Goal: Communication & Community: Share content

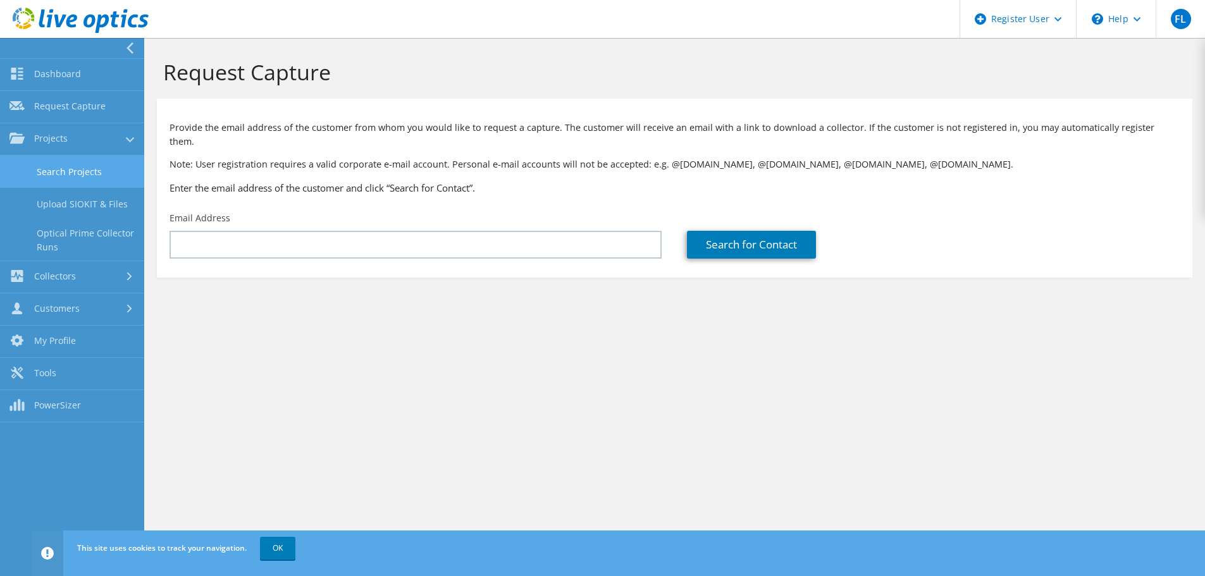
click at [78, 176] on link "Search Projects" at bounding box center [72, 172] width 144 height 32
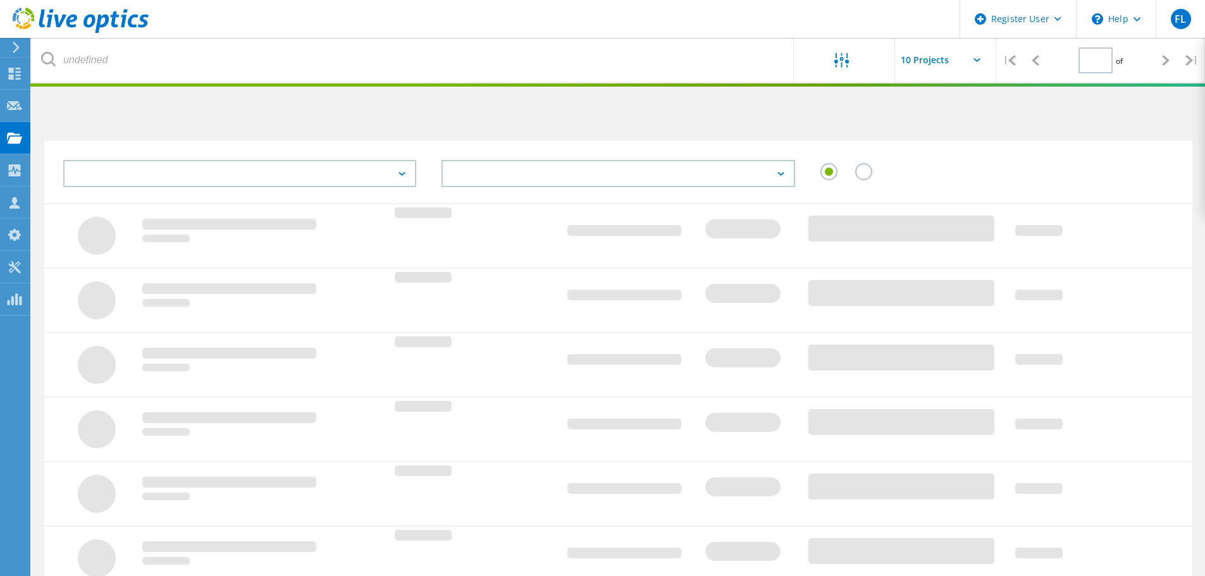
type input "1"
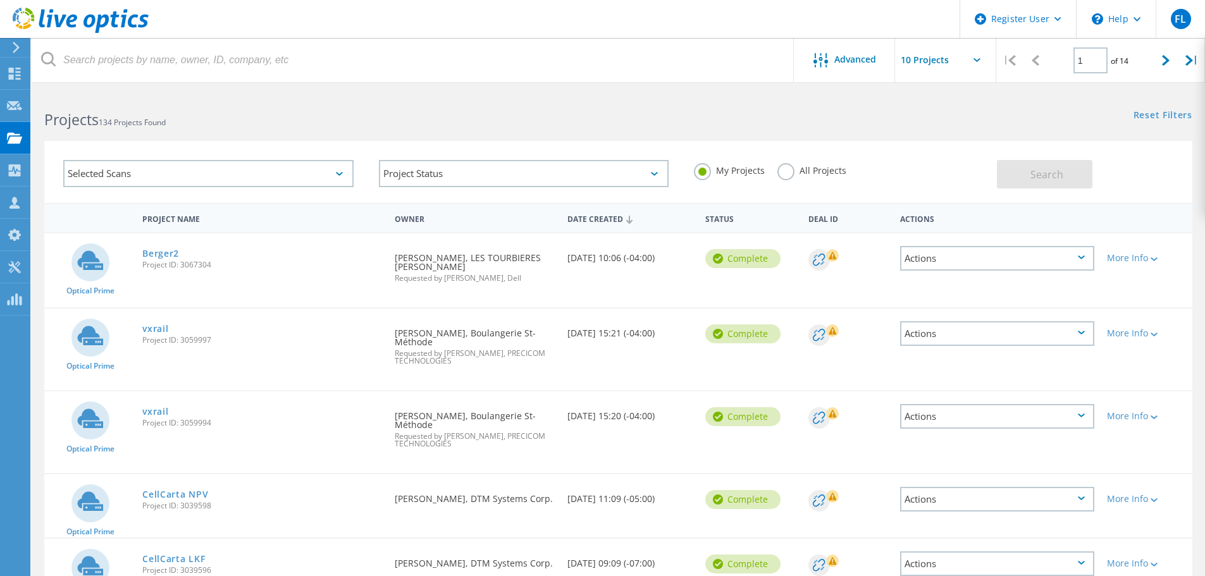
click at [789, 175] on label "All Projects" at bounding box center [811, 169] width 69 height 12
click at [0, 0] on input "All Projects" at bounding box center [0, 0] width 0 height 0
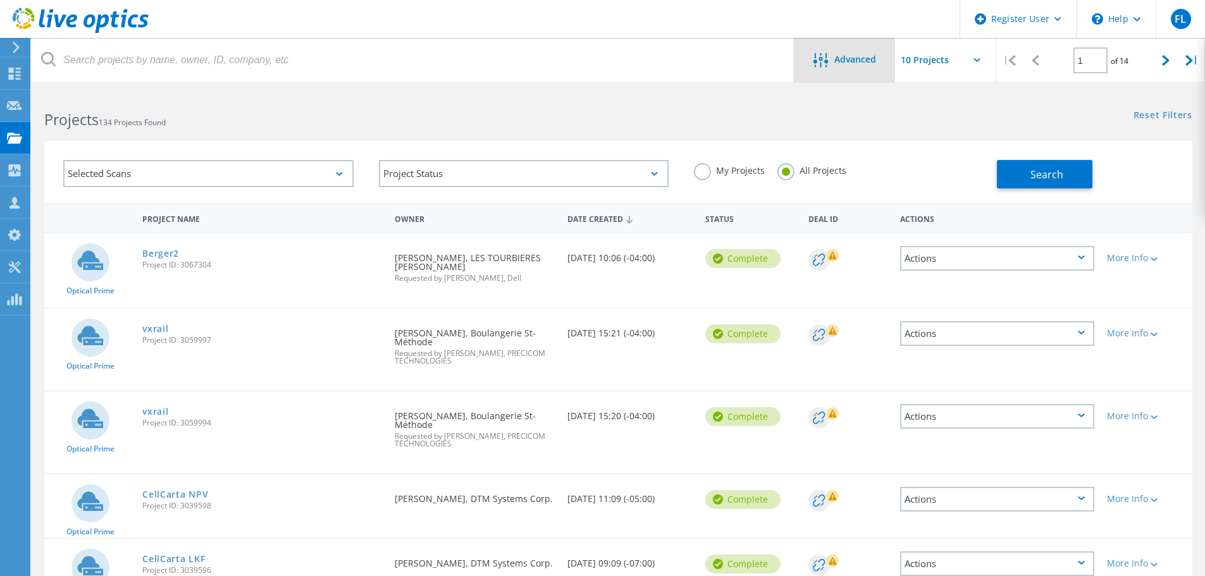
click at [852, 61] on span "Advanced" at bounding box center [855, 59] width 42 height 9
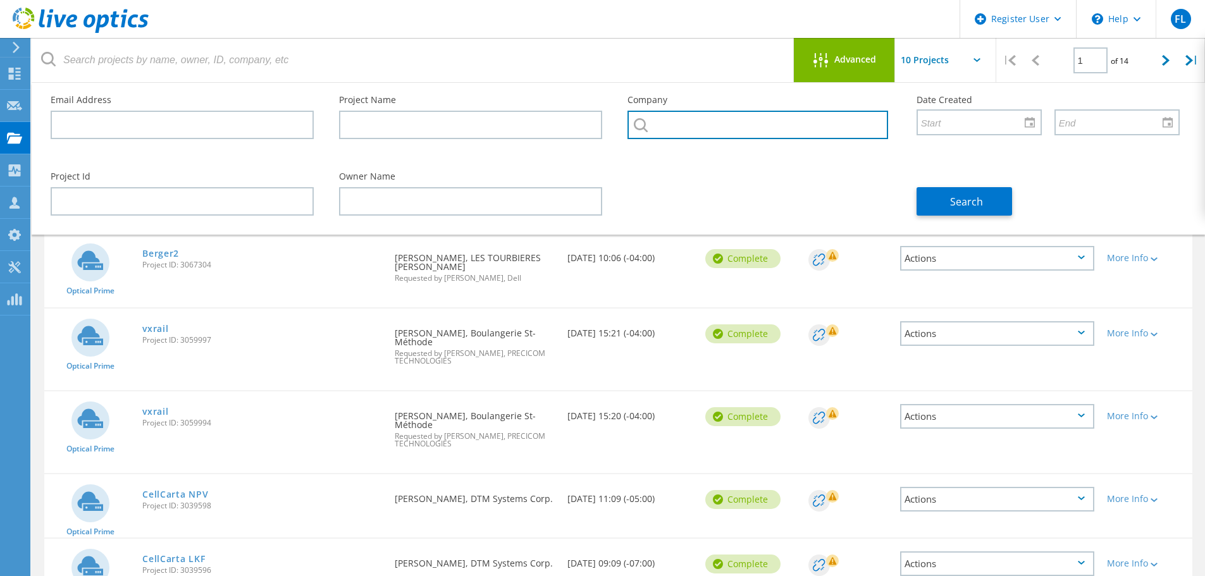
click at [822, 118] on input "text" at bounding box center [757, 125] width 260 height 28
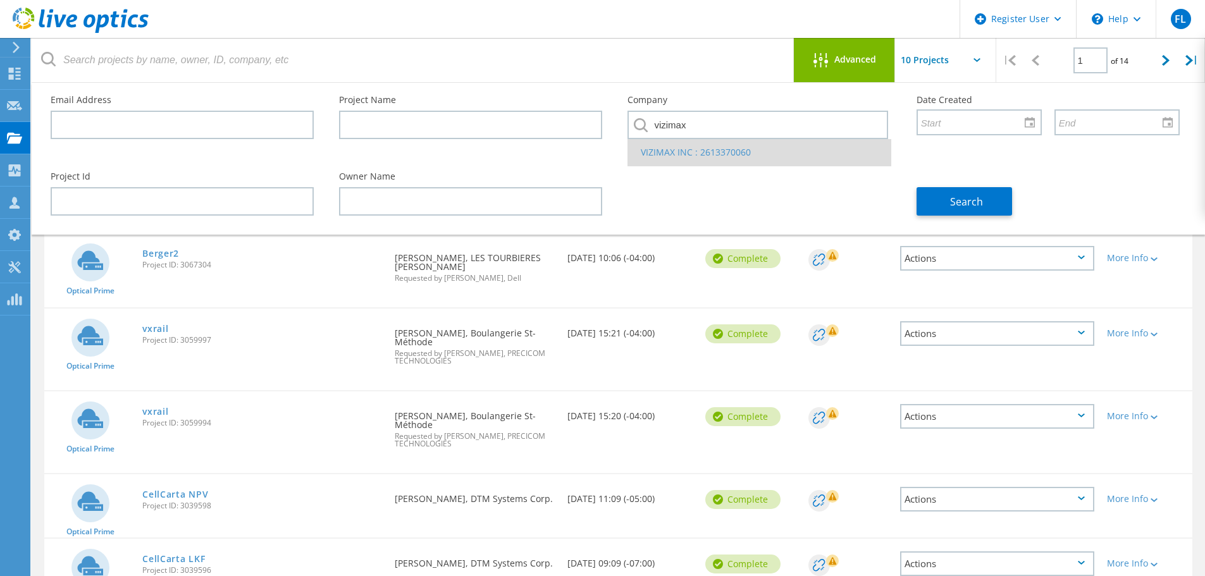
click at [664, 154] on li "VIZIMAX INC : 2613370060" at bounding box center [759, 152] width 262 height 27
type input "VIZIMAX INC : 2613370060"
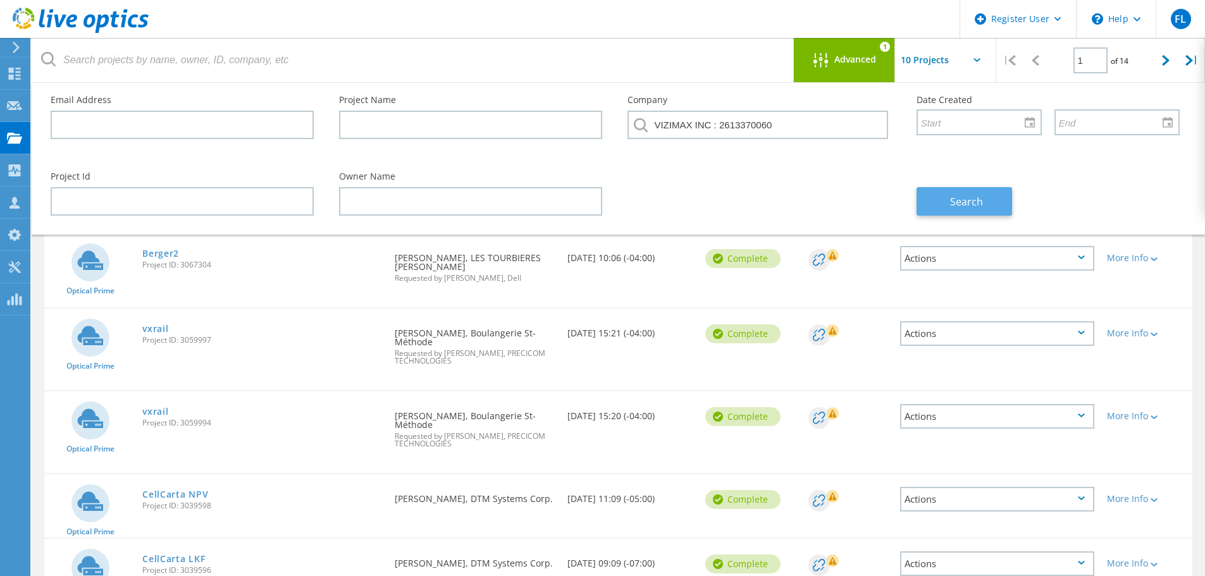
click at [934, 190] on button "Search" at bounding box center [963, 201] width 95 height 28
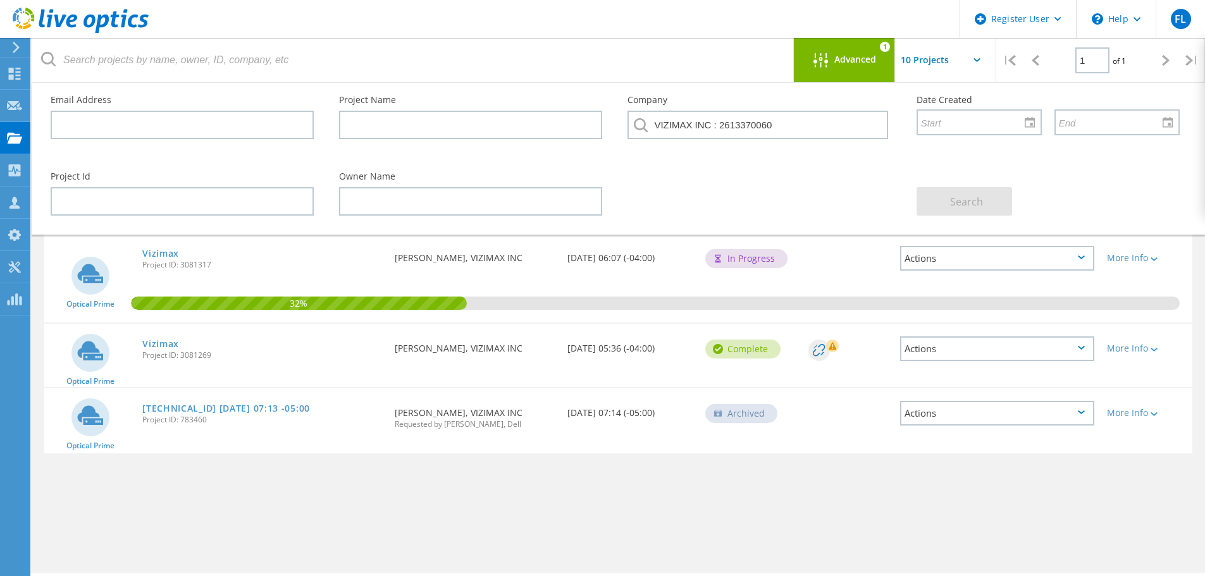
click at [1068, 247] on div "Actions" at bounding box center [997, 258] width 194 height 25
click at [981, 278] on div "Share" at bounding box center [997, 278] width 192 height 20
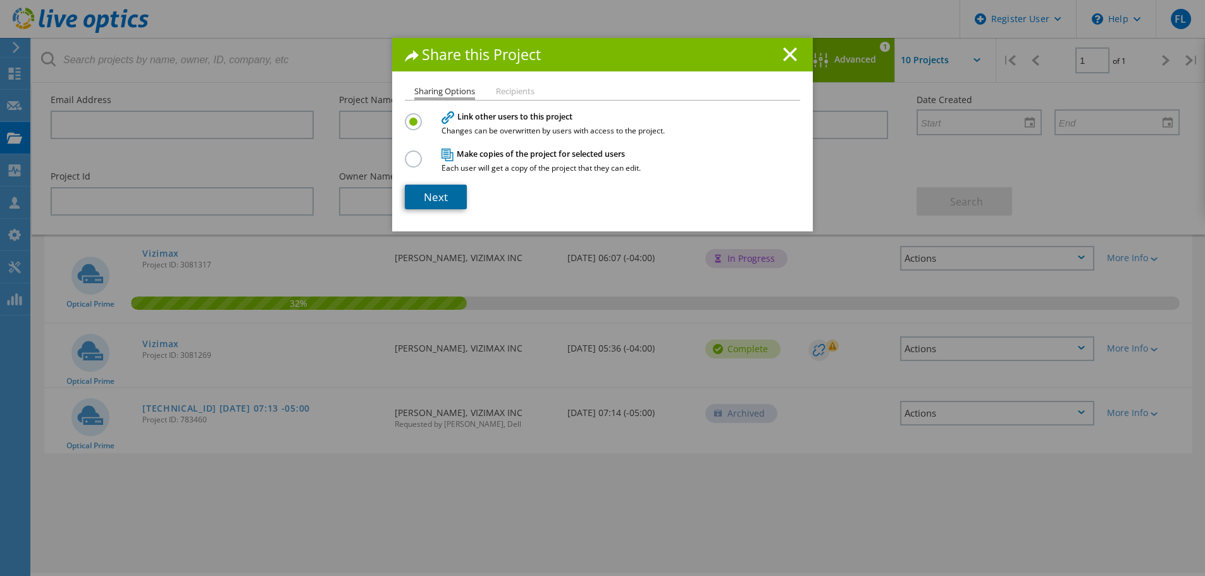
click at [445, 185] on link "Next" at bounding box center [436, 197] width 62 height 25
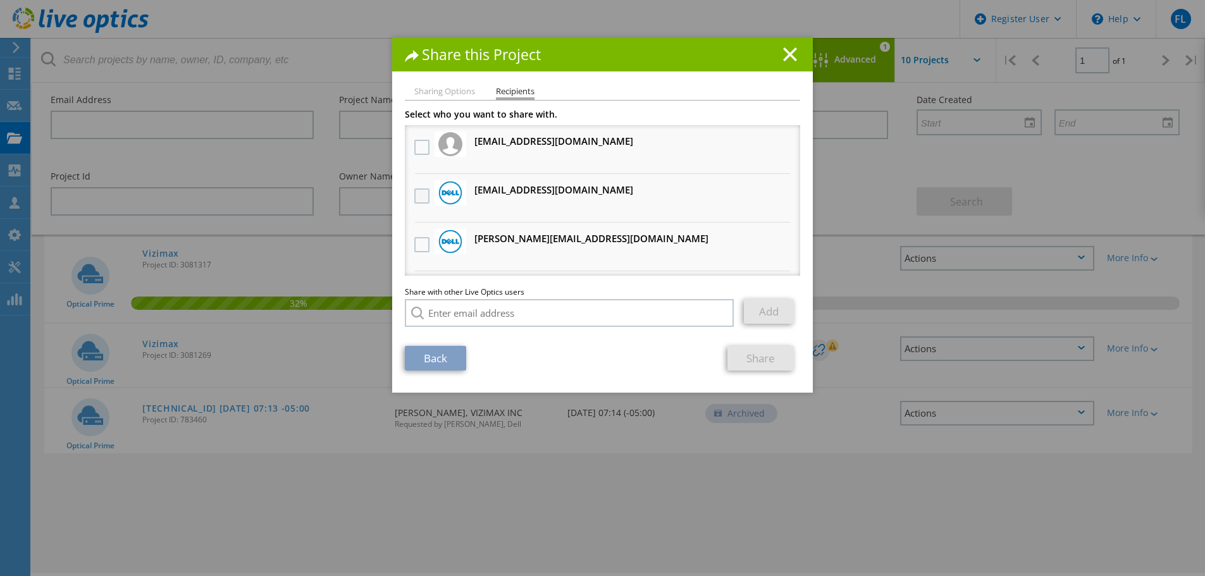
click at [417, 193] on label at bounding box center [423, 195] width 18 height 15
click at [0, 0] on input "checkbox" at bounding box center [0, 0] width 0 height 0
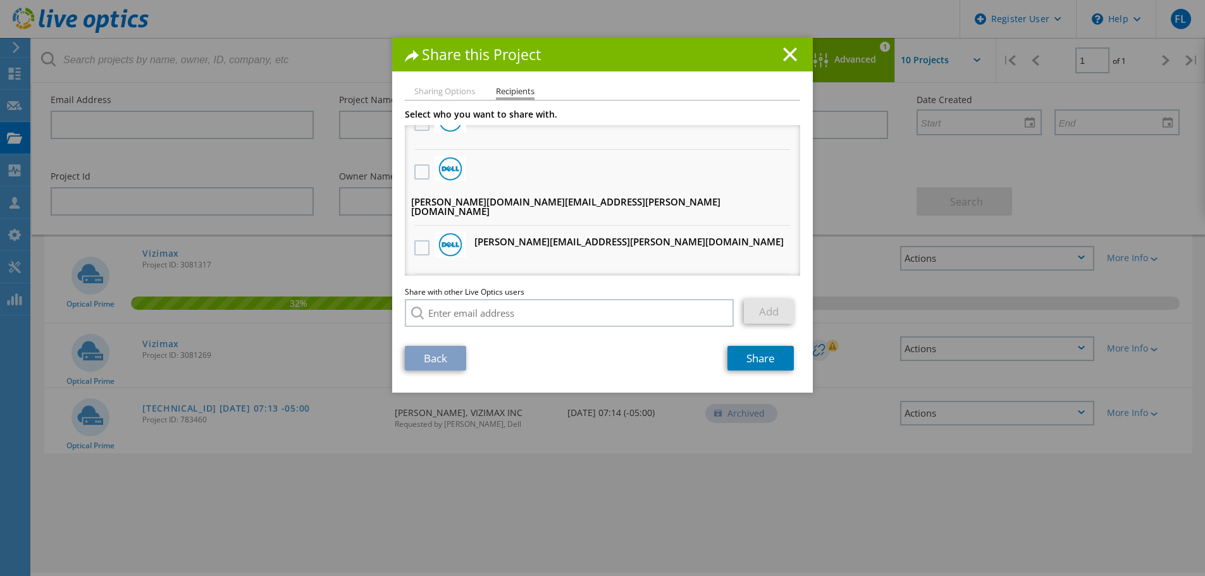
scroll to position [443, 0]
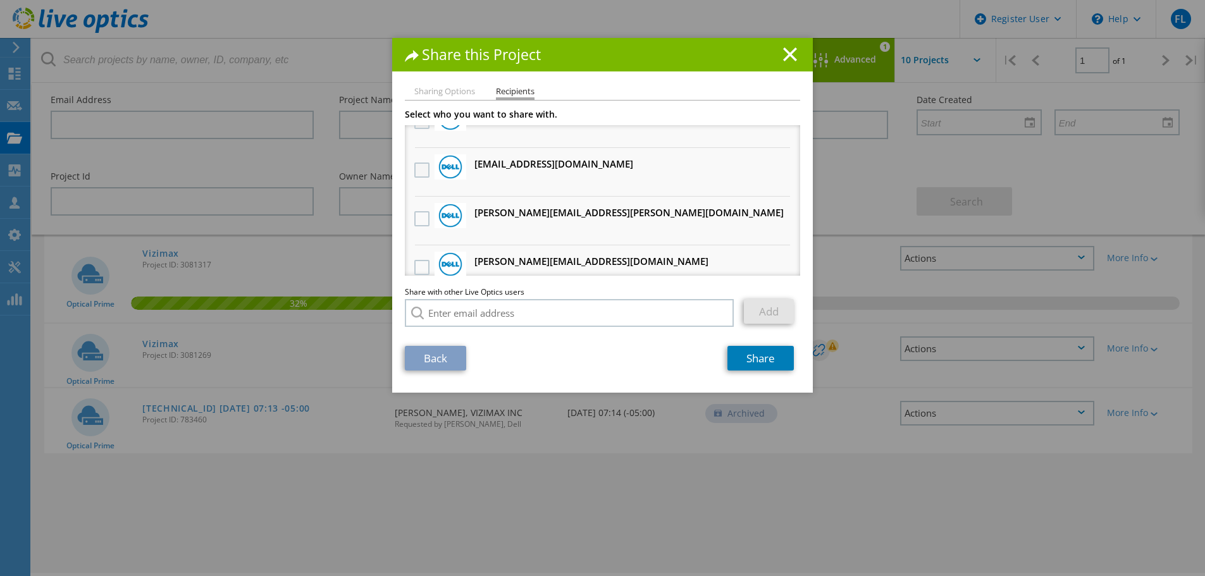
click at [419, 163] on label at bounding box center [423, 170] width 18 height 15
click at [0, 0] on input "checkbox" at bounding box center [0, 0] width 0 height 0
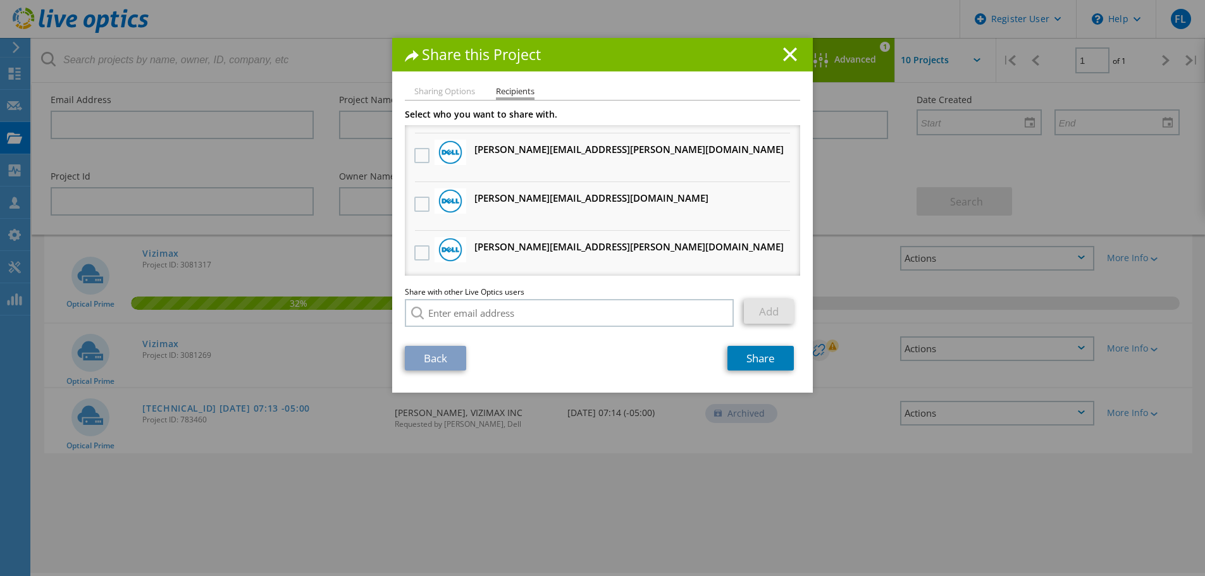
scroll to position [569, 0]
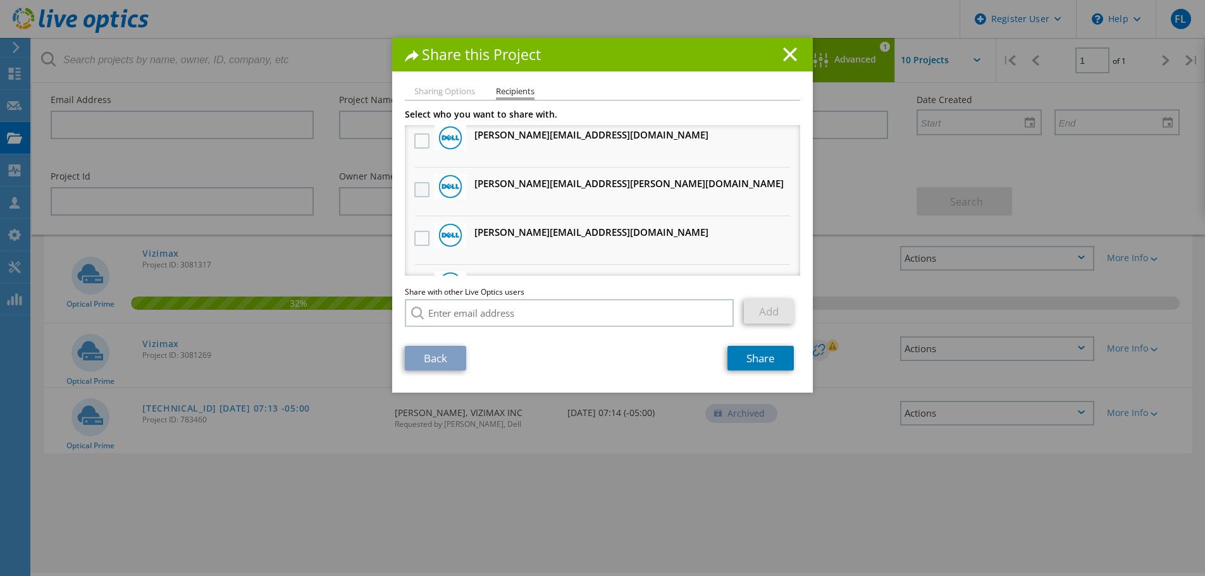
click at [417, 182] on label at bounding box center [423, 189] width 18 height 15
click at [0, 0] on input "checkbox" at bounding box center [0, 0] width 0 height 0
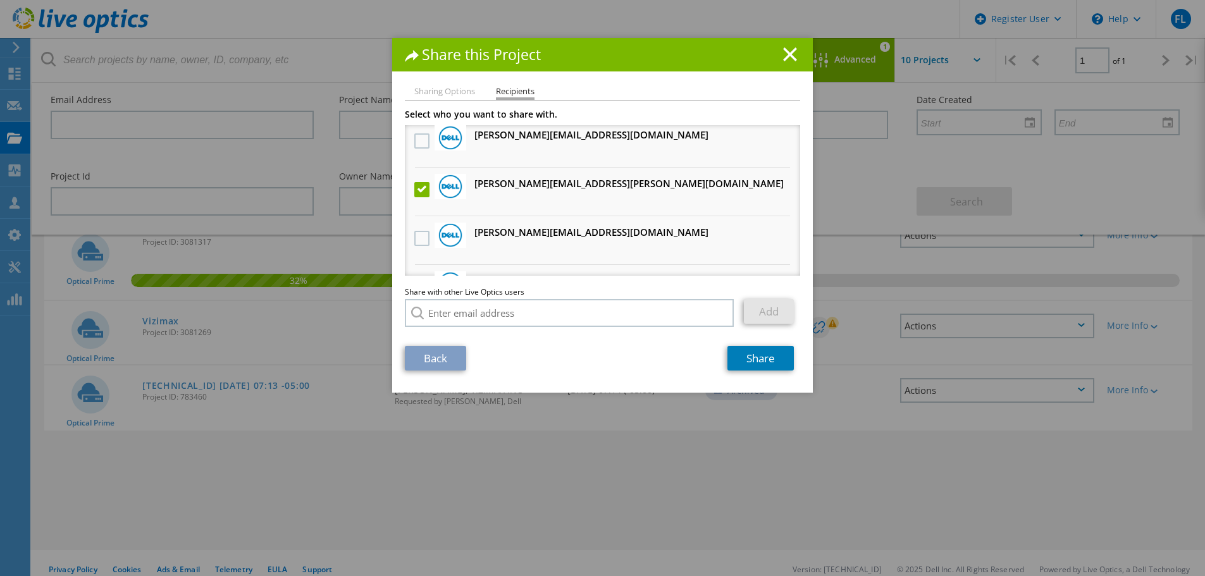
scroll to position [35, 0]
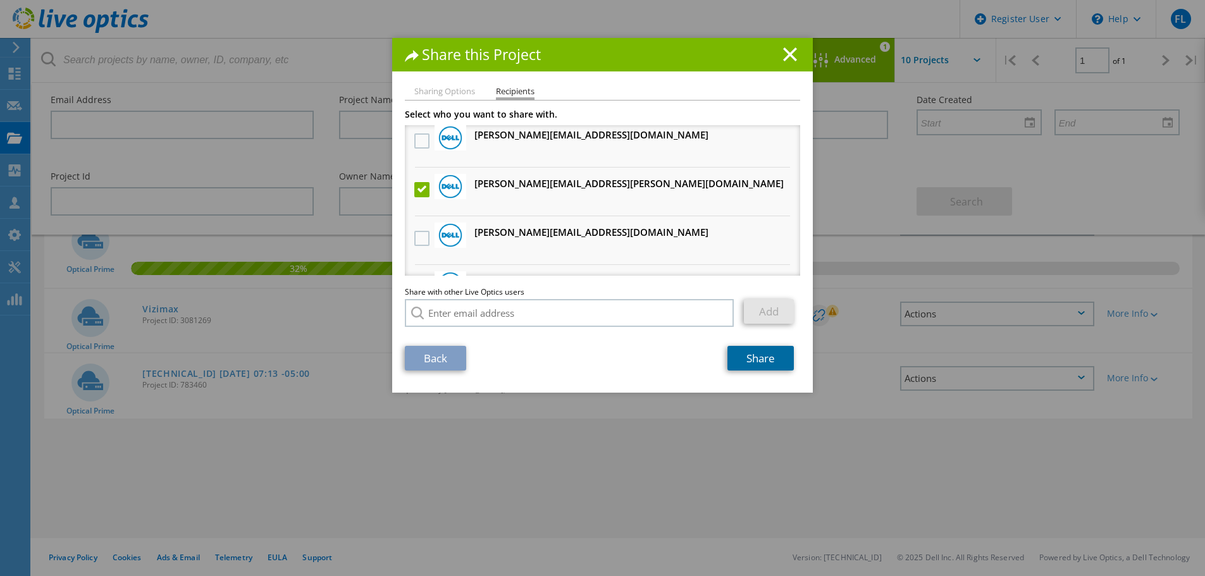
click at [754, 360] on link "Share" at bounding box center [760, 358] width 66 height 25
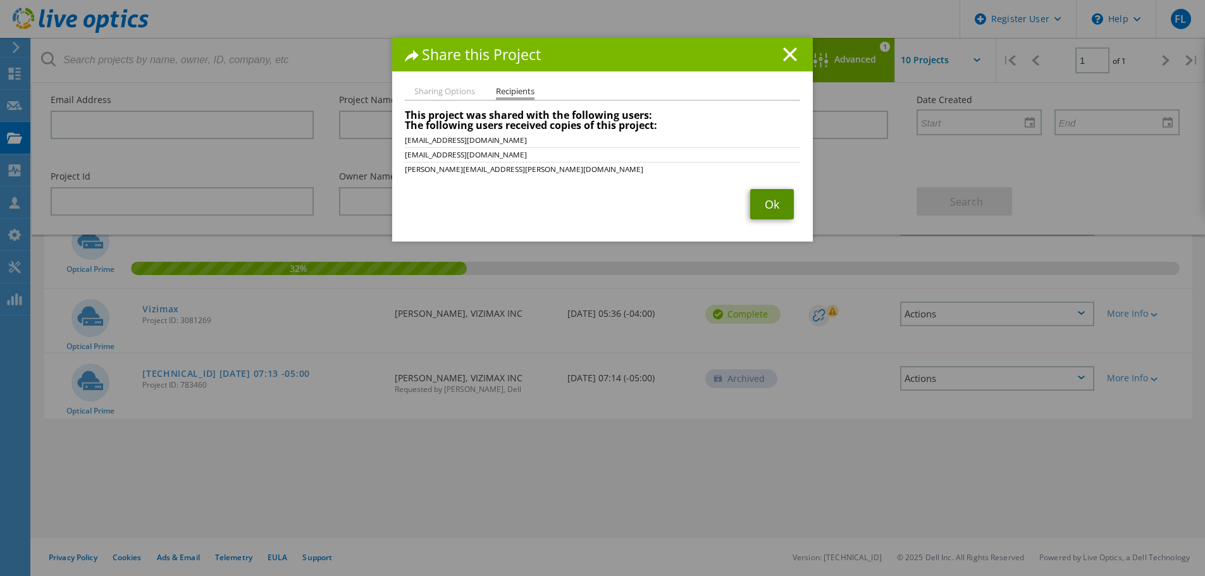
click at [775, 207] on link "Ok" at bounding box center [772, 204] width 44 height 30
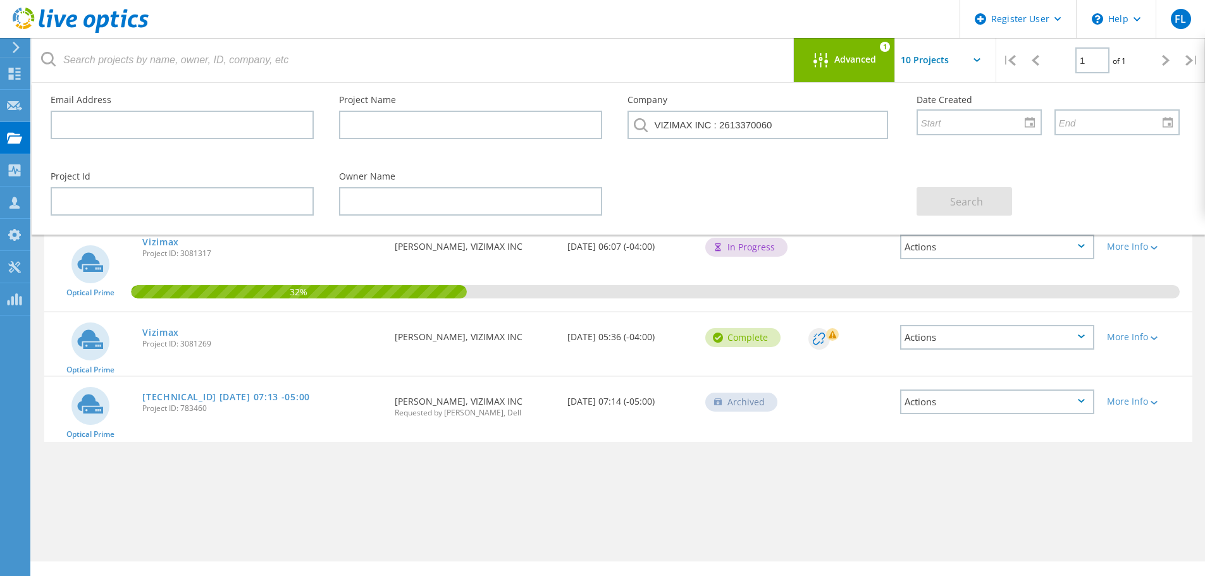
scroll to position [0, 0]
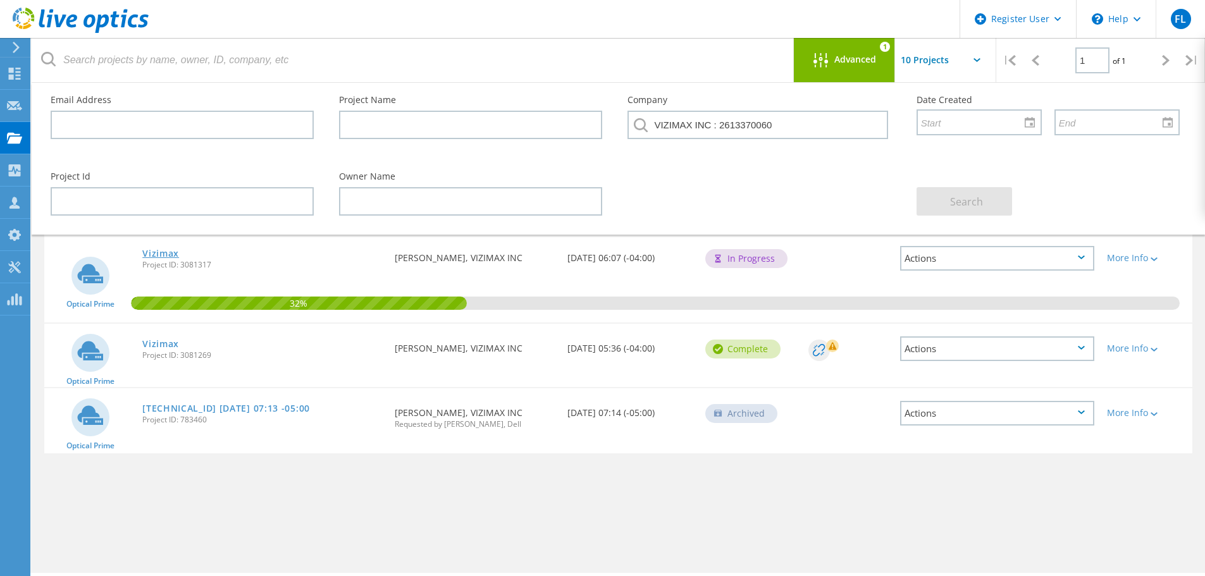
click at [164, 254] on link "Vizimax" at bounding box center [160, 253] width 37 height 9
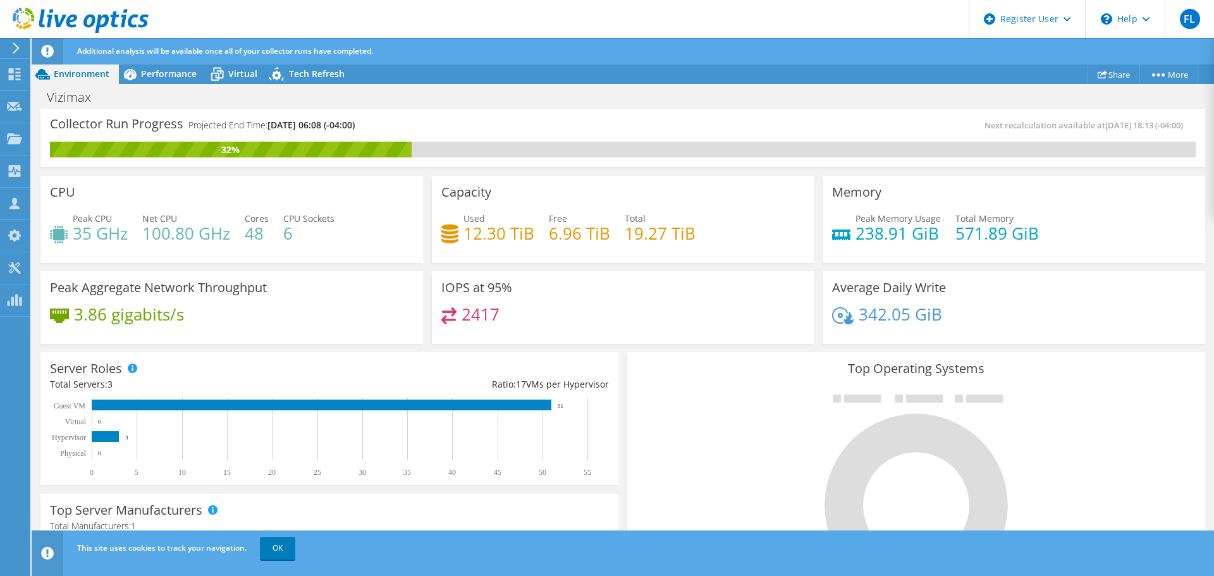
scroll to position [253, 0]
click at [147, 67] on div "Performance" at bounding box center [162, 74] width 87 height 20
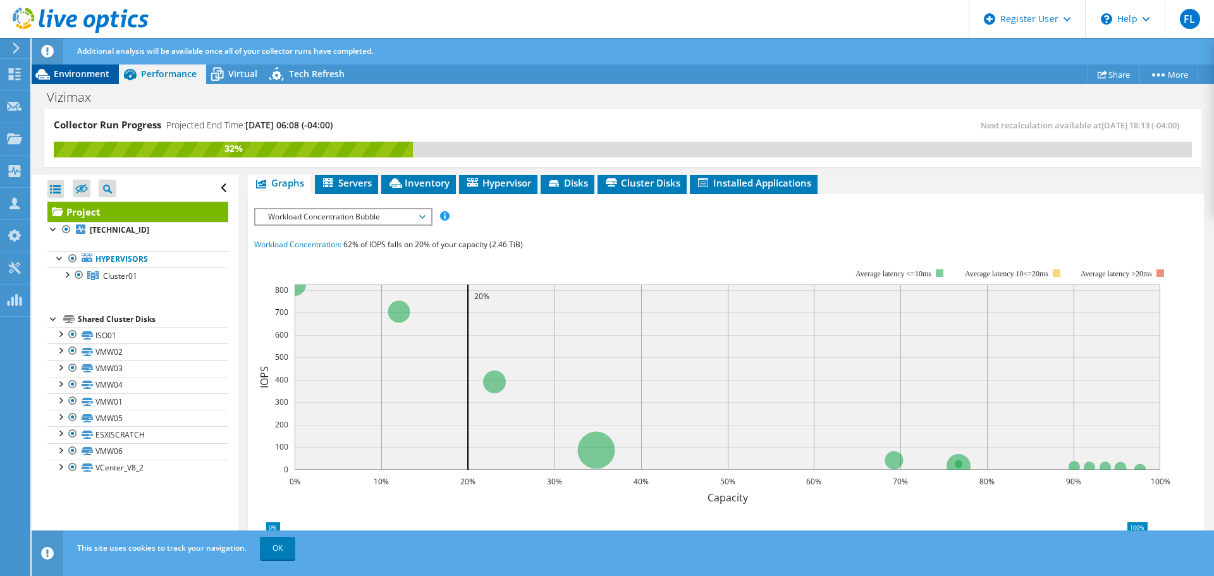
click at [71, 77] on span "Environment" at bounding box center [82, 74] width 56 height 12
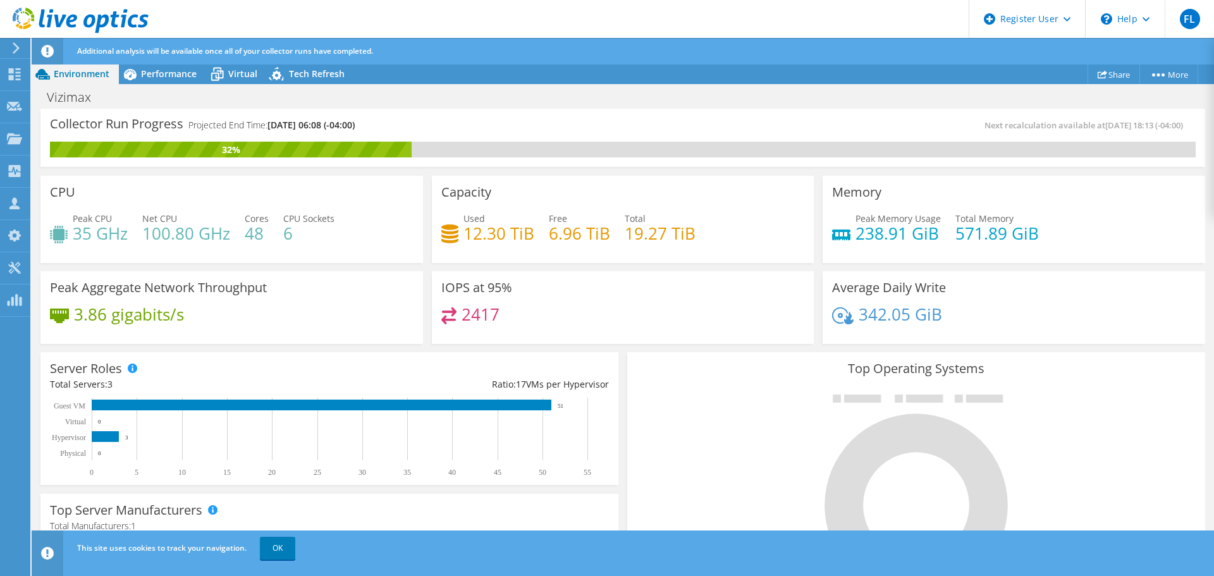
scroll to position [316, 0]
click at [1186, 76] on link "More" at bounding box center [1169, 75] width 59 height 20
click at [1109, 75] on link "Share" at bounding box center [1114, 75] width 52 height 20
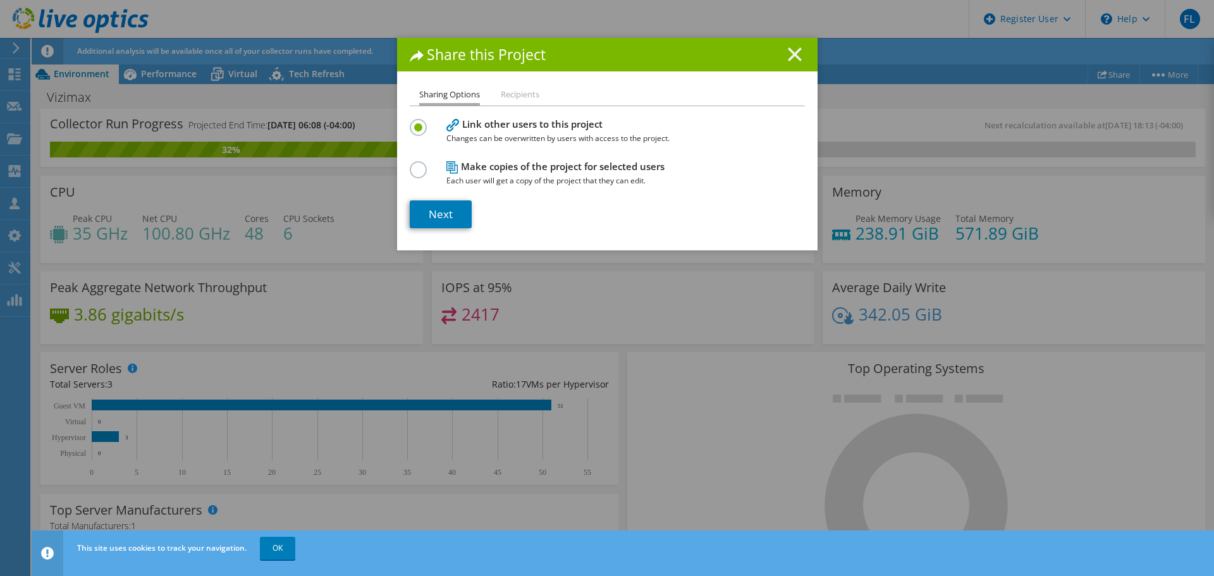
click at [789, 52] on line at bounding box center [795, 54] width 13 height 13
